Goal: Transaction & Acquisition: Purchase product/service

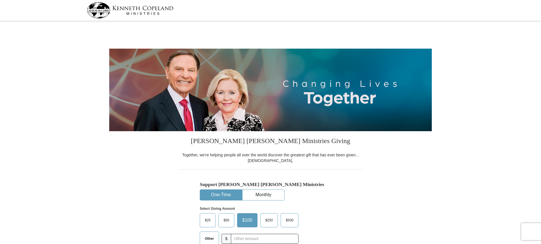
select select "ID"
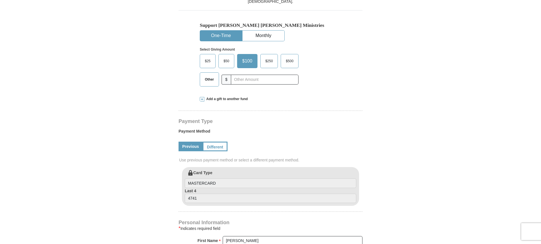
scroll to position [160, 0]
click at [231, 182] on input "MASTERCARD" at bounding box center [270, 183] width 171 height 10
click at [215, 197] on input "4741" at bounding box center [270, 198] width 171 height 10
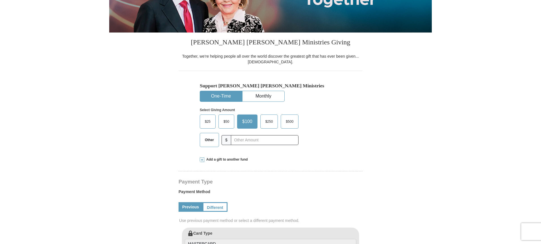
scroll to position [85, 0]
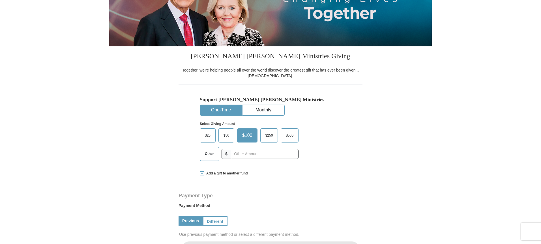
click at [209, 153] on span "Other" at bounding box center [209, 154] width 15 height 8
click at [0, 0] on input "Other" at bounding box center [0, 0] width 0 height 0
click at [245, 154] on input "text" at bounding box center [264, 154] width 63 height 10
type input "120"
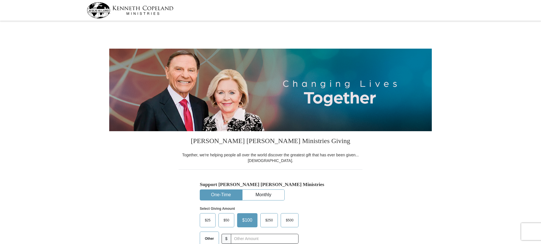
select select "ID"
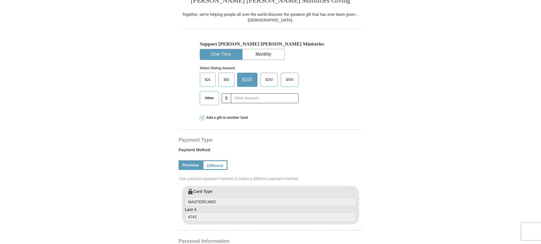
scroll to position [144, 0]
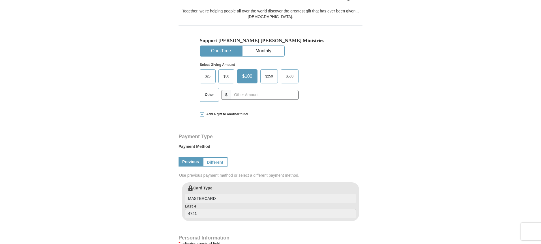
drag, startPoint x: 215, startPoint y: 97, endPoint x: 247, endPoint y: 96, distance: 32.0
click at [222, 97] on div "Other $" at bounding box center [249, 95] width 99 height 14
click at [206, 94] on span "Other" at bounding box center [209, 95] width 15 height 8
click at [0, 0] on input "Other" at bounding box center [0, 0] width 0 height 0
click at [237, 94] on input "text" at bounding box center [264, 95] width 63 height 10
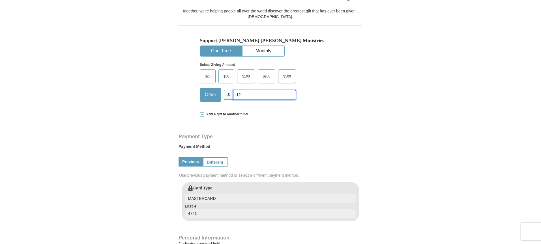
type input "120"
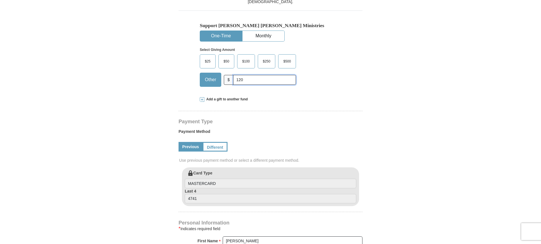
scroll to position [153, 0]
